Goal: Task Accomplishment & Management: Use online tool/utility

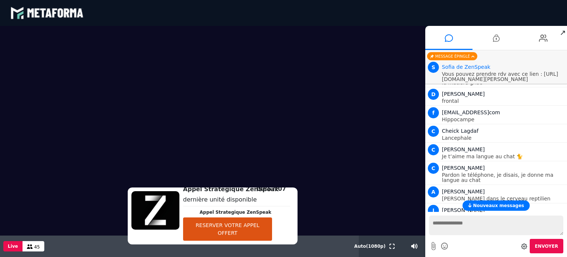
scroll to position [1779, 0]
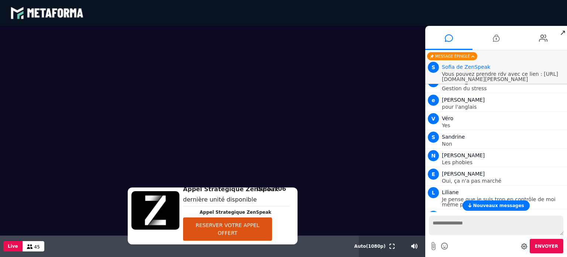
click at [489, 207] on span "Nouveaux messages" at bounding box center [498, 205] width 51 height 5
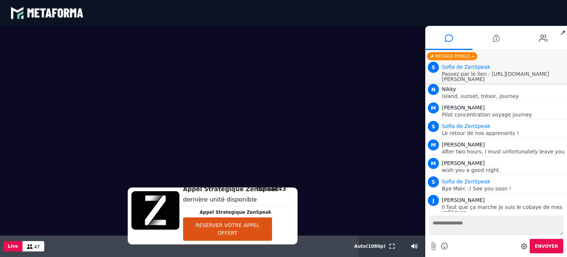
scroll to position [4760, 0]
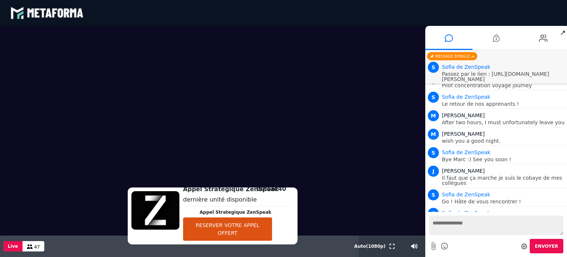
click at [496, 81] on p "Passez par le lien : https://scheduler.metaforma.io/fr/event/stephane/appel-dec…" at bounding box center [503, 76] width 123 height 10
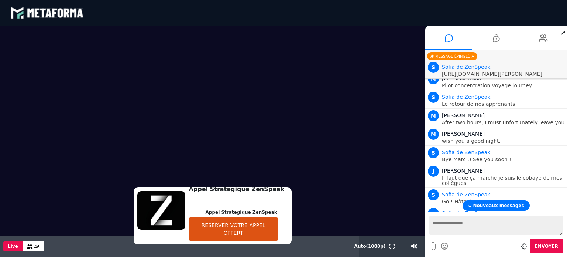
scroll to position [4825, 0]
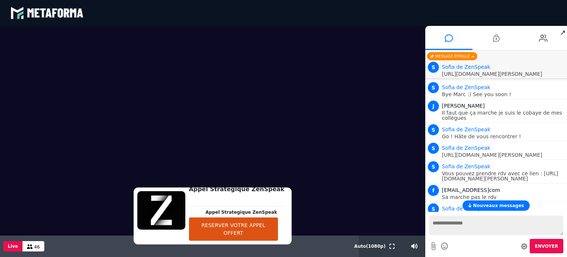
click at [219, 229] on button "RESERVER VOTRE APPEL OFFERT" at bounding box center [233, 228] width 89 height 23
click at [246, 228] on button "RESERVER VOTRE APPEL OFFERT" at bounding box center [233, 228] width 89 height 23
click at [481, 204] on span "Nouveaux messages" at bounding box center [498, 205] width 51 height 5
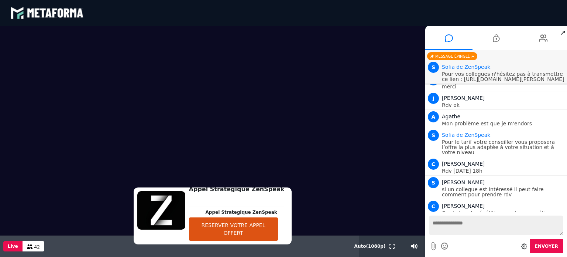
click at [229, 229] on button "RESERVER VOTRE APPEL OFFERT" at bounding box center [233, 228] width 89 height 23
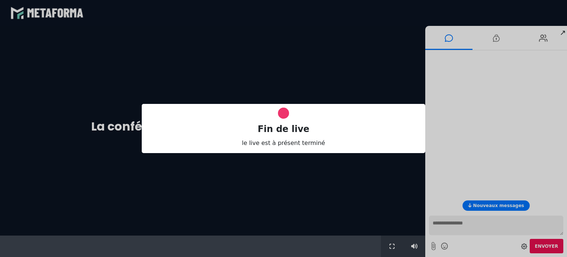
scroll to position [0, 0]
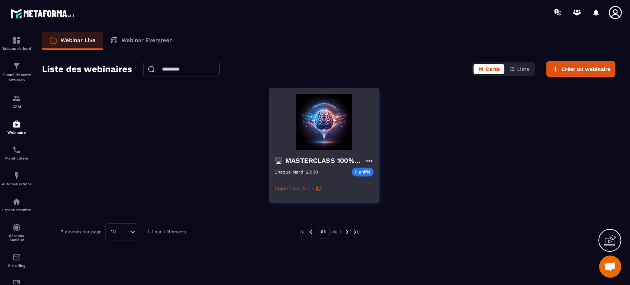
click at [329, 143] on img at bounding box center [324, 122] width 99 height 56
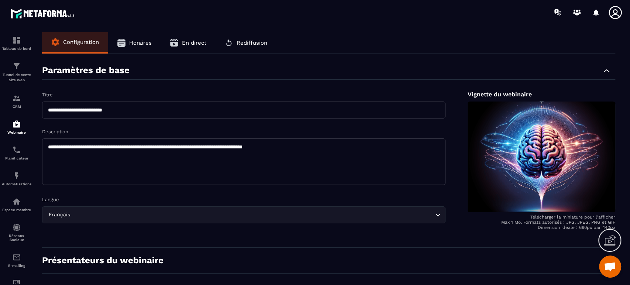
click at [189, 44] on span "En direct" at bounding box center [194, 43] width 24 height 7
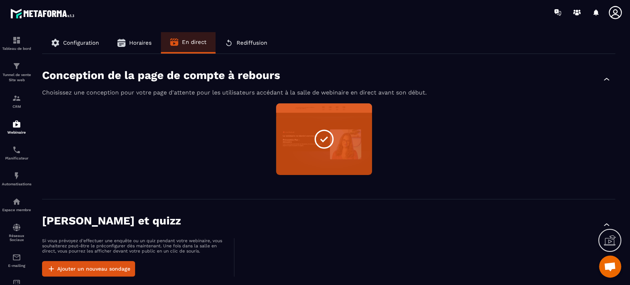
click at [192, 154] on div "Non sélectionné Aperçu Modifier" at bounding box center [329, 143] width 574 height 81
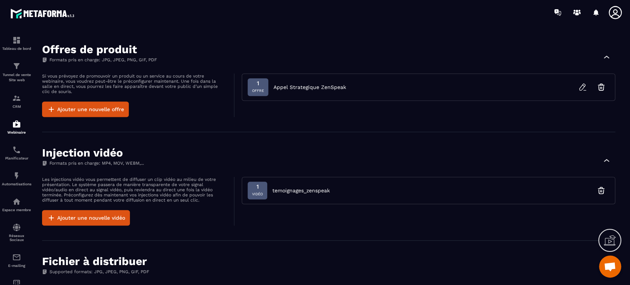
scroll to position [263, 0]
click at [582, 88] on icon "button" at bounding box center [583, 87] width 9 height 9
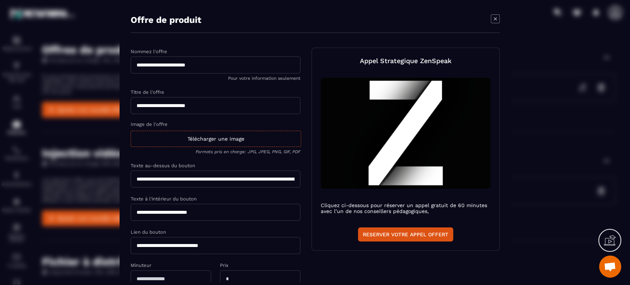
click at [215, 246] on input "**********" at bounding box center [216, 245] width 170 height 17
paste input "**********"
type input "**********"
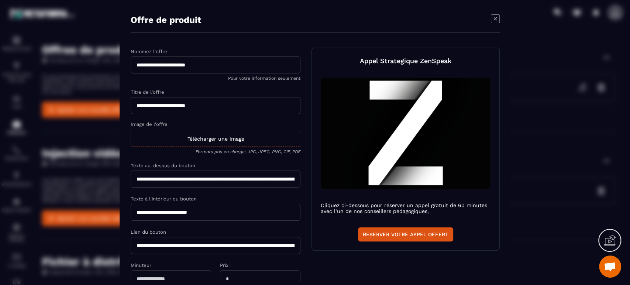
click at [410, 267] on div "**********" at bounding box center [315, 188] width 369 height 280
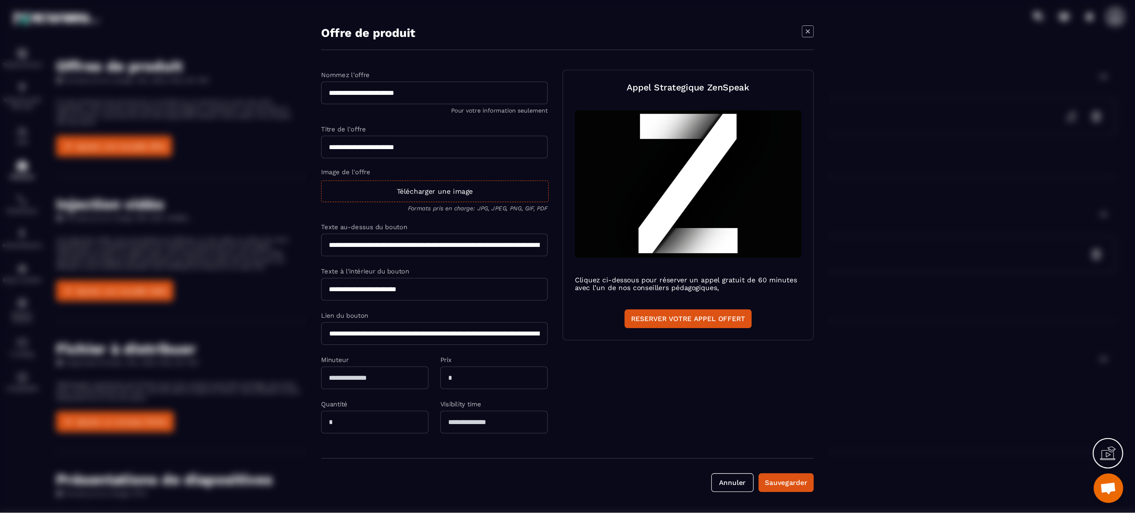
scroll to position [234, 0]
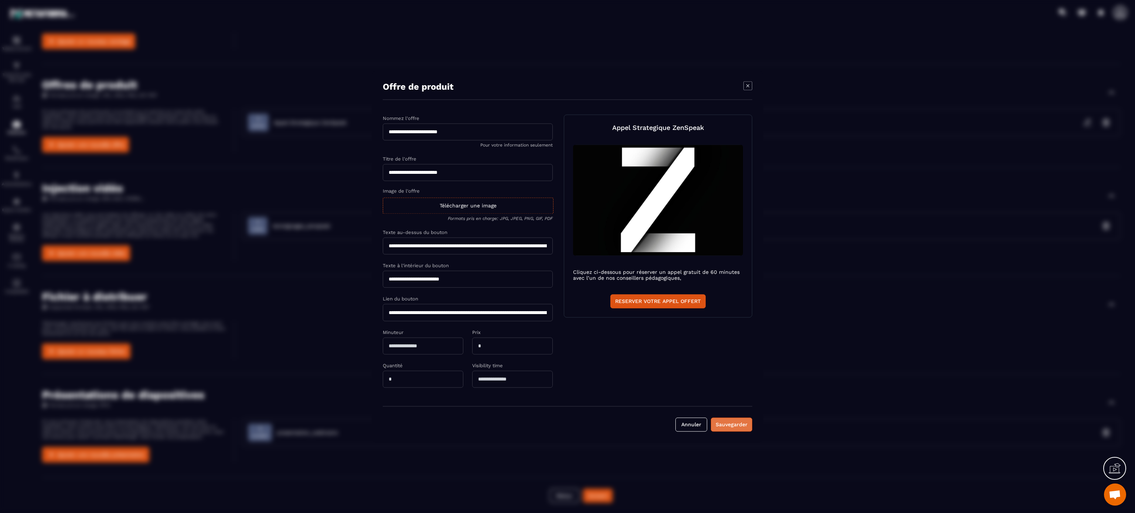
drag, startPoint x: 615, startPoint y: 0, endPoint x: 728, endPoint y: 428, distance: 442.7
click at [630, 285] on div "Sauvegarder" at bounding box center [731, 424] width 32 height 7
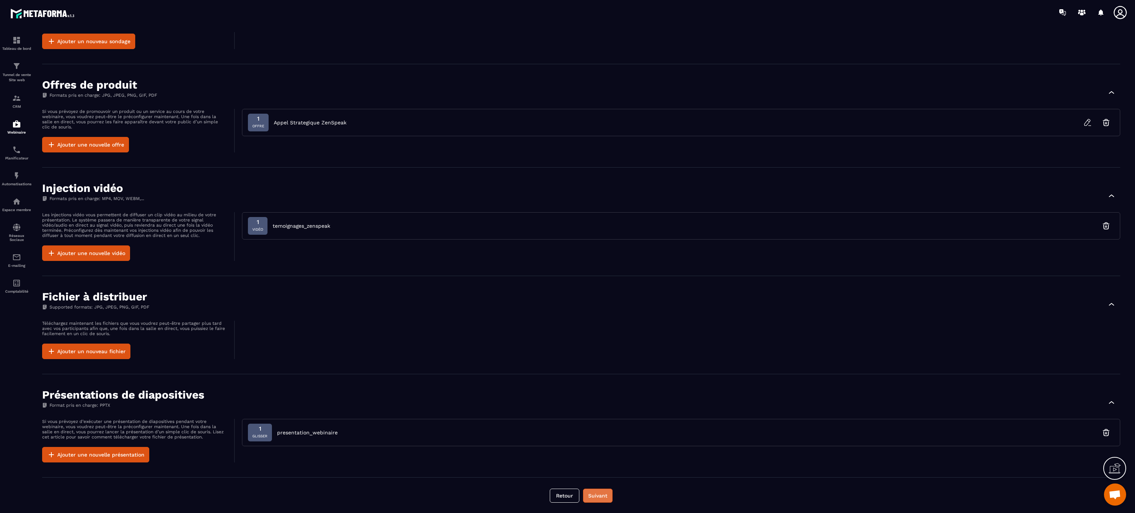
click at [597, 285] on button "Suivant" at bounding box center [598, 496] width 30 height 14
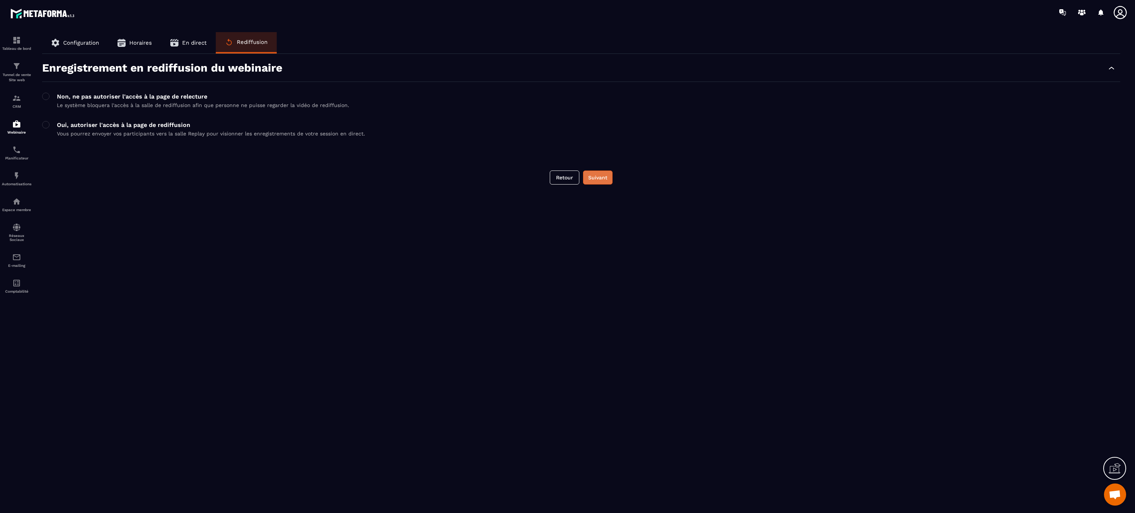
click at [607, 175] on button "Suivant" at bounding box center [598, 178] width 30 height 14
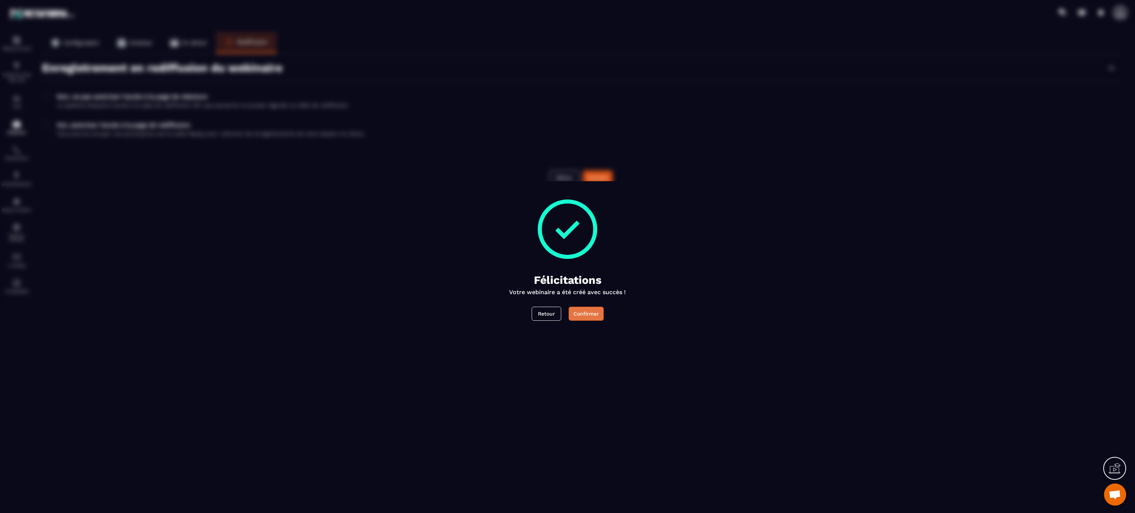
click at [586, 285] on button "Confirmer" at bounding box center [585, 314] width 35 height 14
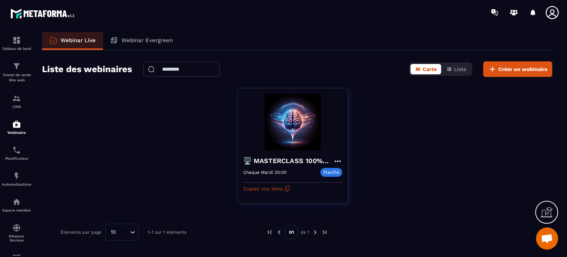
drag, startPoint x: 977, startPoint y: 1, endPoint x: 392, endPoint y: 105, distance: 594.9
click at [392, 105] on div "🖥️ MASTERCLASS 100% GRATUITE Chaque Mardi 20:00 Planifié Chaque Mardi 20:00 Cop…" at bounding box center [297, 150] width 510 height 124
click at [180, 153] on div "🖥️ MASTERCLASS 100% GRATUITE Chaque Mardi 20:00 Planifié Chaque Mardi 20:00 Cop…" at bounding box center [297, 150] width 510 height 124
